Goal: Information Seeking & Learning: Learn about a topic

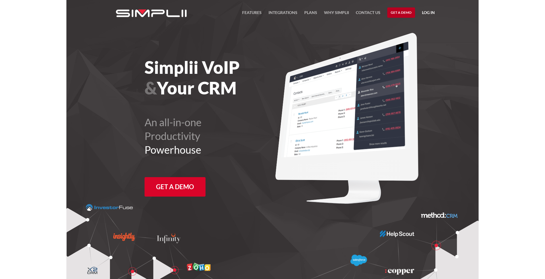
click at [413, 11] on link "Get a Demo" at bounding box center [401, 12] width 28 height 10
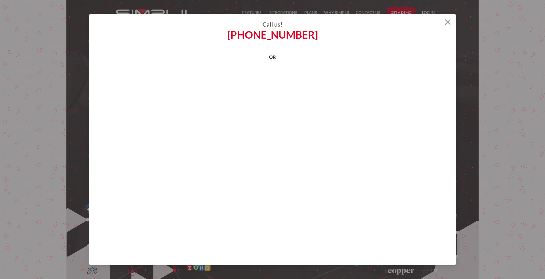
click at [413, 19] on img at bounding box center [448, 22] width 6 height 6
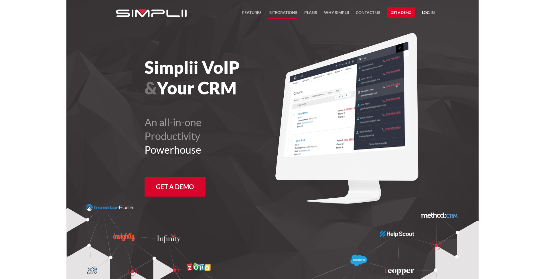
click at [287, 13] on link "Integrations" at bounding box center [283, 14] width 29 height 10
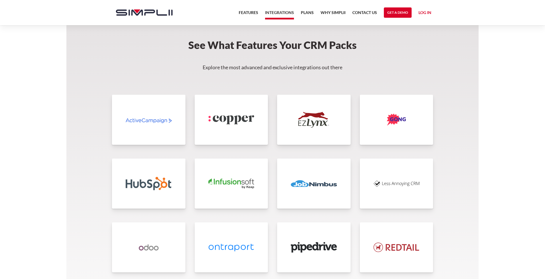
scroll to position [1144, 0]
click at [303, 190] on img at bounding box center [314, 184] width 46 height 16
click at [282, 171] on link at bounding box center [314, 183] width 74 height 50
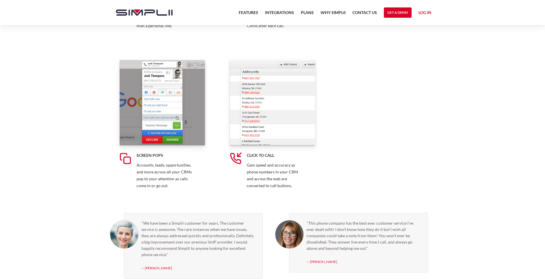
scroll to position [441, 0]
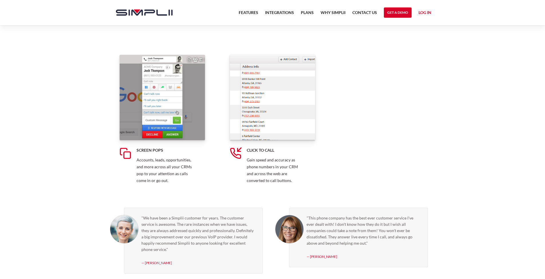
click at [366, 119] on div "Business SMS Send and receive one-to-one SMS messages directly from your busine…" at bounding box center [272, 41] width 330 height 320
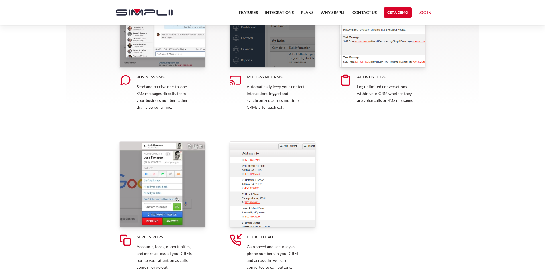
scroll to position [354, 0]
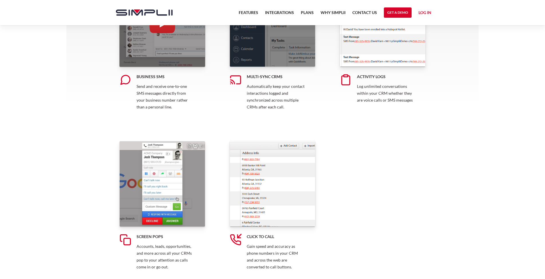
click at [173, 55] on div "open lightbox" at bounding box center [162, 24] width 86 height 86
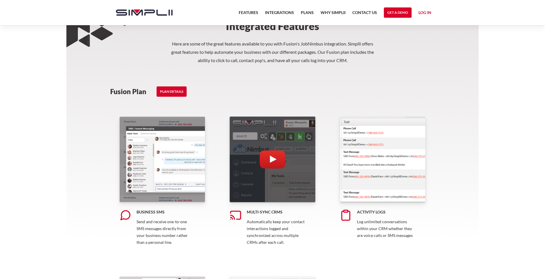
scroll to position [219, 0]
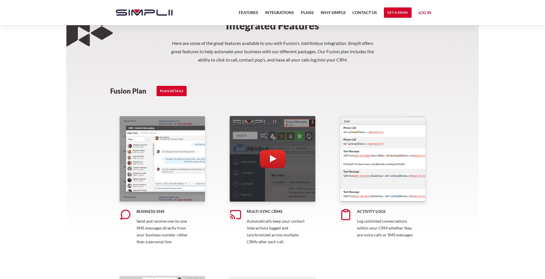
click at [274, 160] on img "open lightbox" at bounding box center [273, 159] width 26 height 18
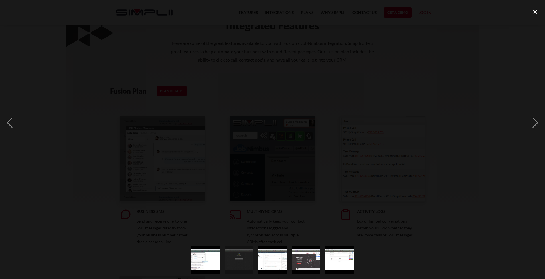
click at [532, 12] on div "close lightbox" at bounding box center [535, 12] width 19 height 13
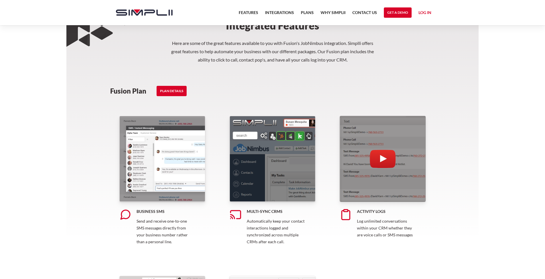
click at [395, 171] on div "open lightbox" at bounding box center [383, 159] width 86 height 86
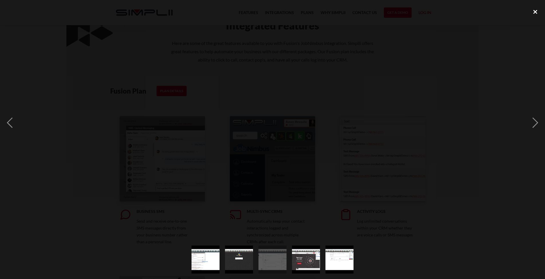
click at [536, 12] on div "close lightbox" at bounding box center [535, 12] width 19 height 13
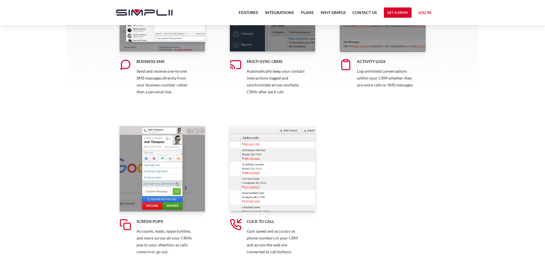
scroll to position [376, 0]
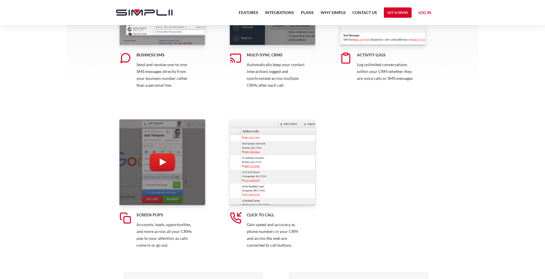
click at [145, 155] on div "open lightbox" at bounding box center [162, 162] width 86 height 86
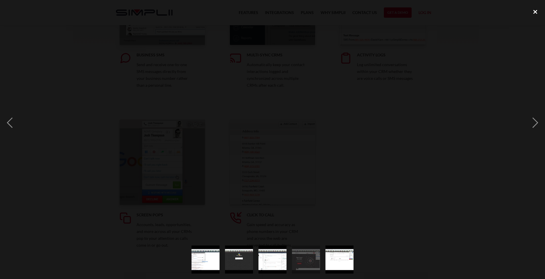
click at [537, 12] on div "close lightbox" at bounding box center [535, 12] width 19 height 13
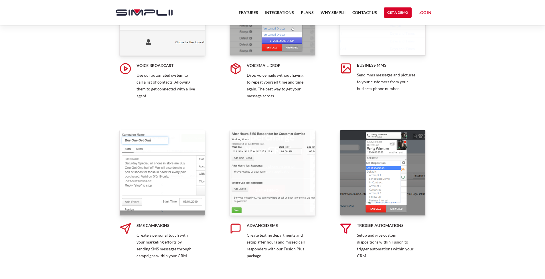
scroll to position [859, 0]
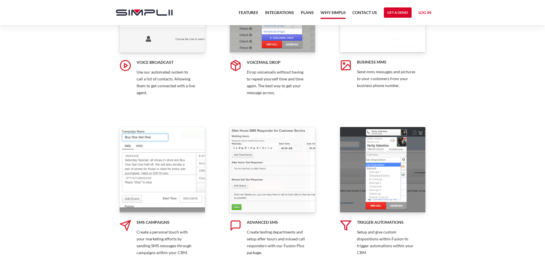
click at [326, 17] on link "Why Simplii" at bounding box center [333, 14] width 25 height 10
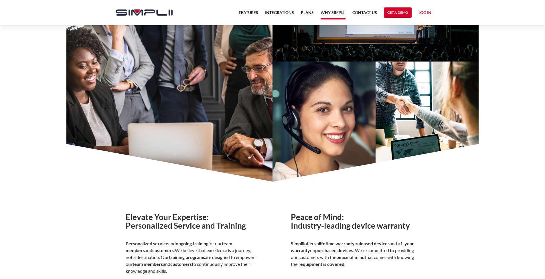
scroll to position [264, 0]
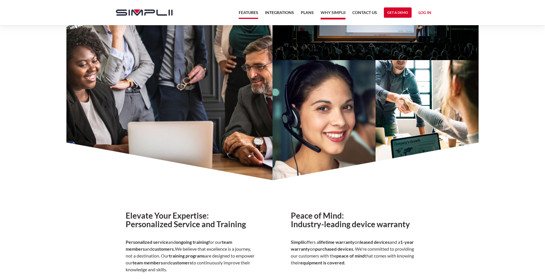
click at [247, 11] on link "Features" at bounding box center [248, 14] width 19 height 10
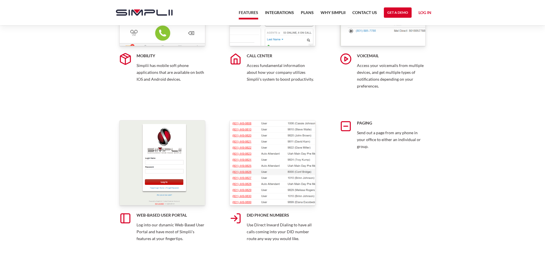
scroll to position [1697, 0]
